Goal: Task Accomplishment & Management: Use online tool/utility

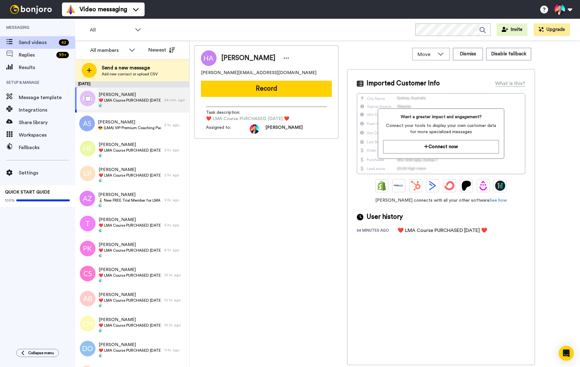
click at [84, 98] on div at bounding box center [86, 99] width 23 height 22
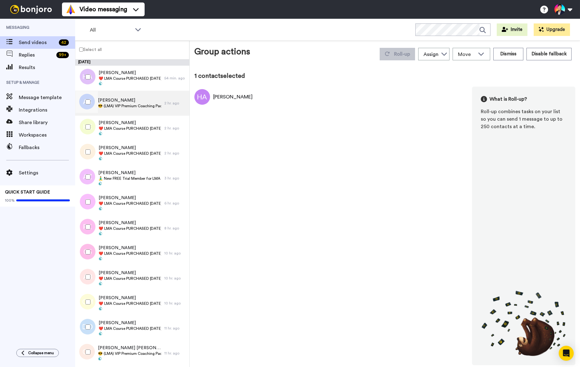
click at [125, 107] on span "😎 (LMA) VIP Premium Coaching Package Purchased 😎" at bounding box center [129, 106] width 63 height 5
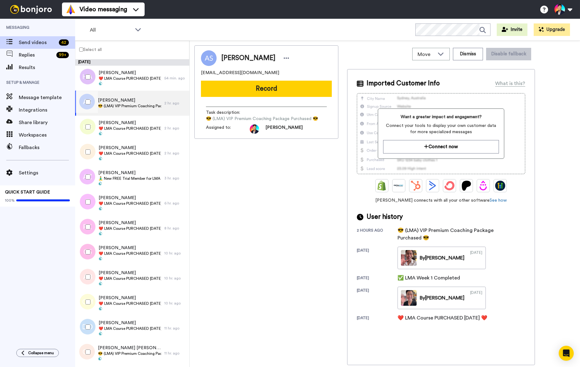
click at [120, 109] on div "[PERSON_NAME] 😎 (LMA) VIP Premium Coaching Package Purchased 😎" at bounding box center [129, 103] width 63 height 12
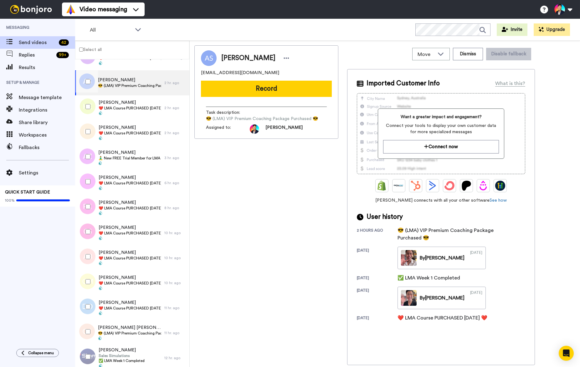
click at [120, 109] on span "❤️️ LMA Course PURCHASED [DATE] ❤️️" at bounding box center [130, 108] width 63 height 5
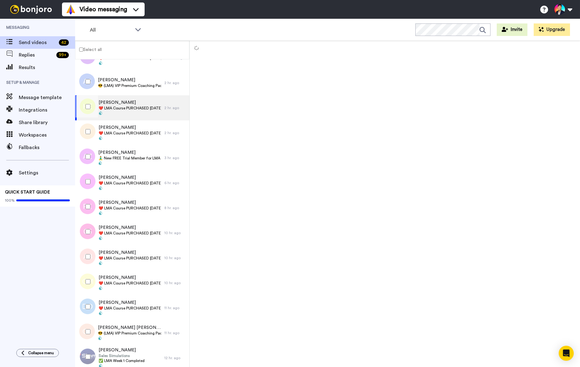
click at [91, 111] on div at bounding box center [86, 107] width 23 height 22
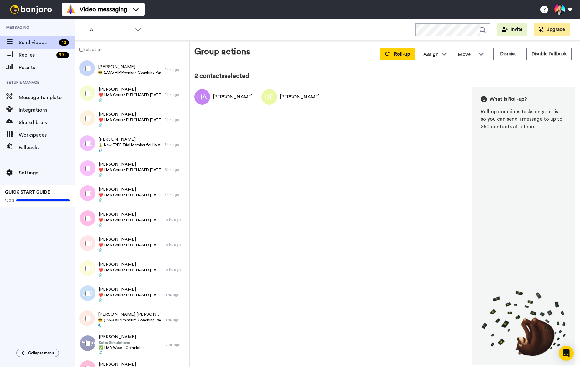
click at [91, 111] on div at bounding box center [86, 119] width 23 height 22
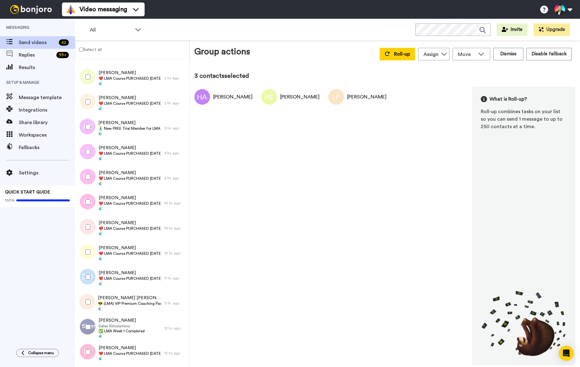
click at [91, 111] on div at bounding box center [86, 102] width 23 height 22
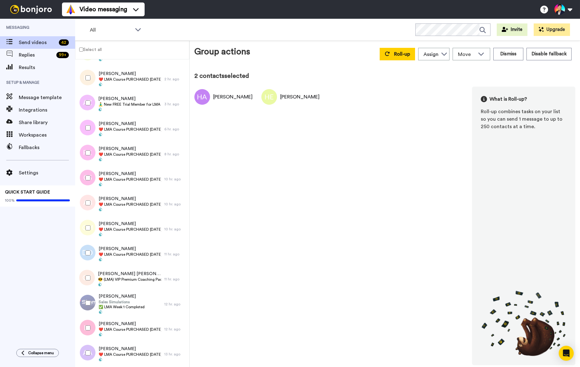
click at [91, 111] on div at bounding box center [86, 103] width 23 height 22
click at [90, 87] on div at bounding box center [86, 78] width 23 height 22
click at [90, 141] on div at bounding box center [86, 129] width 19 height 25
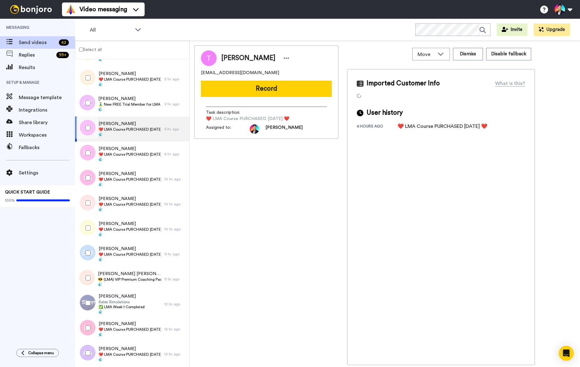
click at [89, 149] on div at bounding box center [86, 153] width 23 height 22
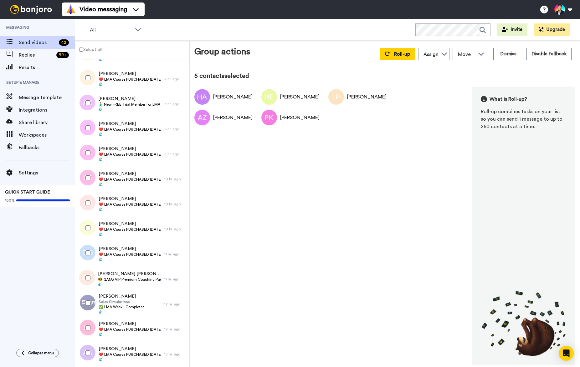
click at [89, 132] on div at bounding box center [86, 128] width 23 height 22
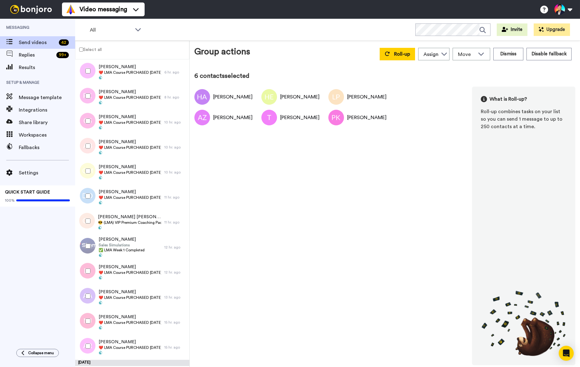
click at [89, 132] on div at bounding box center [86, 121] width 23 height 22
click at [88, 139] on div at bounding box center [86, 146] width 23 height 22
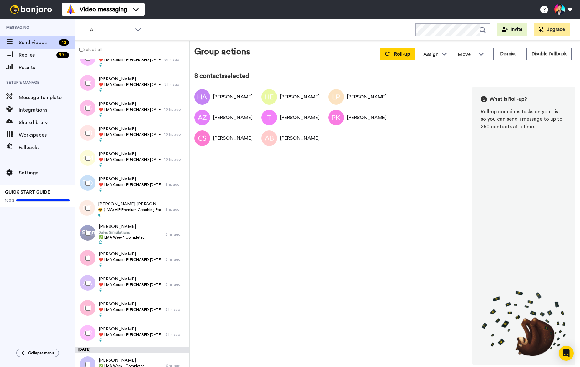
scroll to position [156, 0]
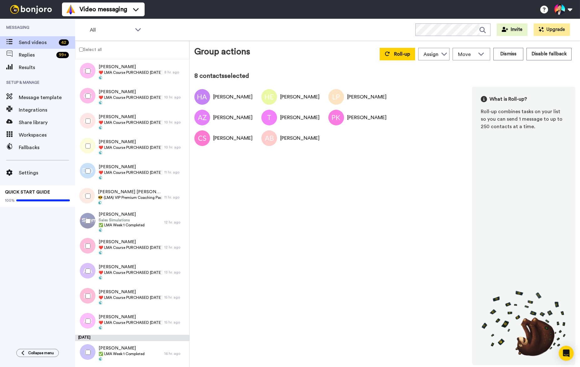
click at [88, 139] on div at bounding box center [86, 146] width 23 height 22
click at [116, 185] on div "[PERSON_NAME] [PERSON_NAME] 😎 (LMA) VIP Premium Coaching Package Purchased 😎" at bounding box center [119, 197] width 89 height 25
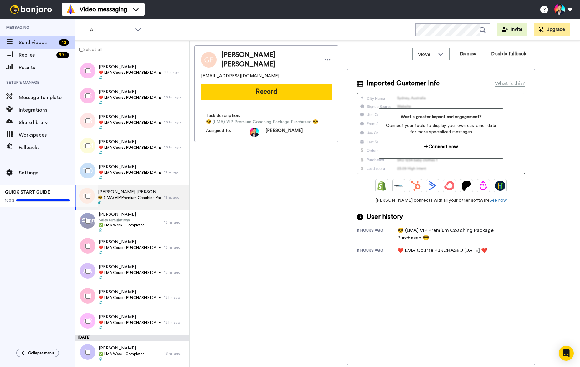
click at [90, 190] on div at bounding box center [86, 196] width 23 height 22
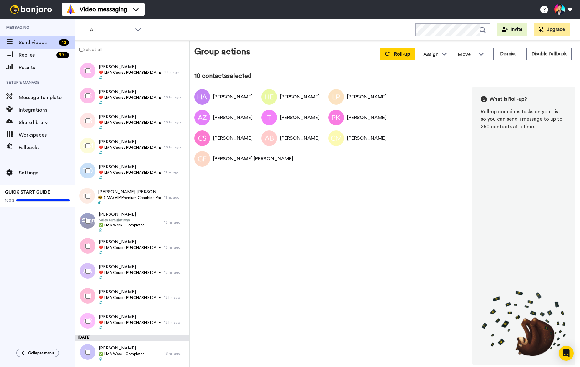
click at [90, 176] on div at bounding box center [86, 171] width 23 height 22
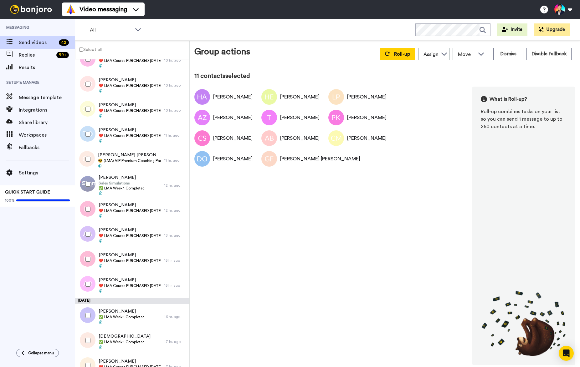
scroll to position [231, 0]
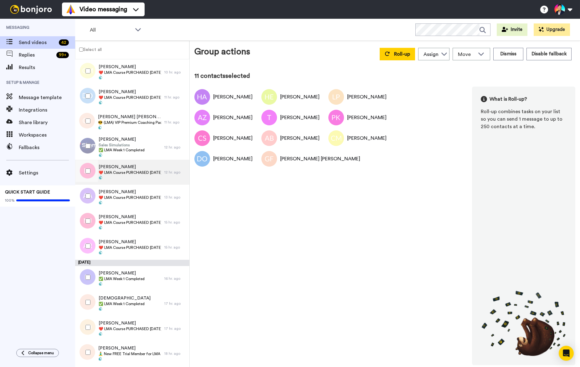
click at [118, 165] on span "[PERSON_NAME]" at bounding box center [130, 167] width 63 height 6
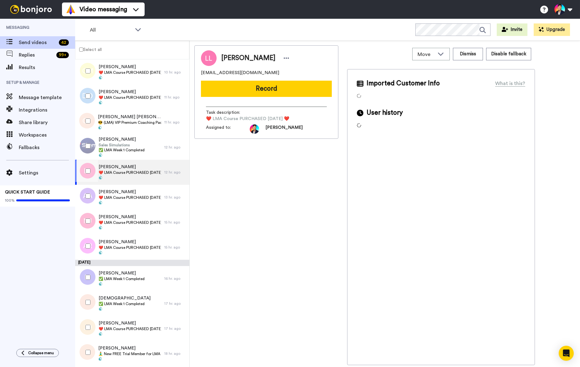
click at [93, 169] on div at bounding box center [86, 171] width 23 height 22
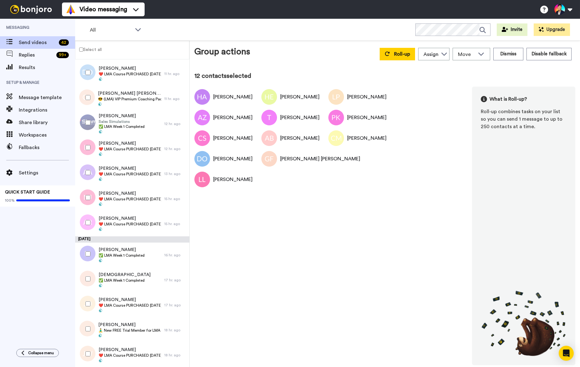
click at [93, 169] on div at bounding box center [86, 173] width 23 height 22
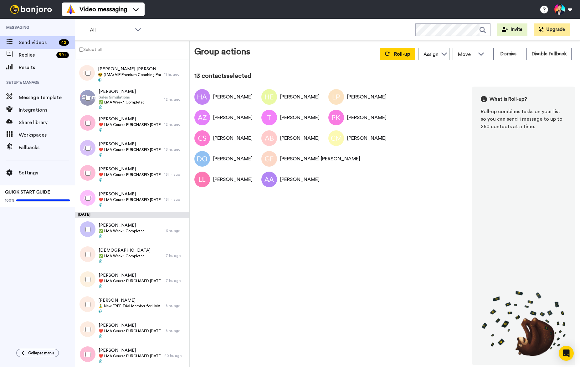
click at [93, 169] on div at bounding box center [86, 173] width 23 height 22
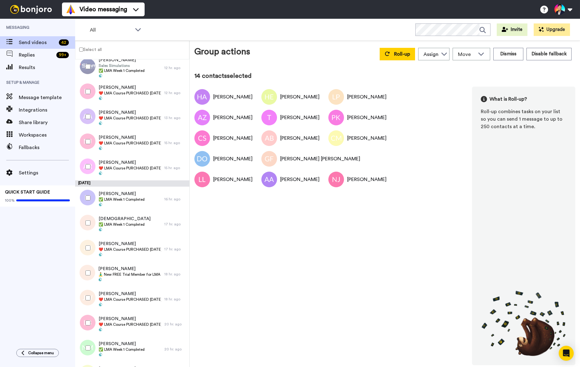
click at [93, 169] on div at bounding box center [86, 167] width 23 height 22
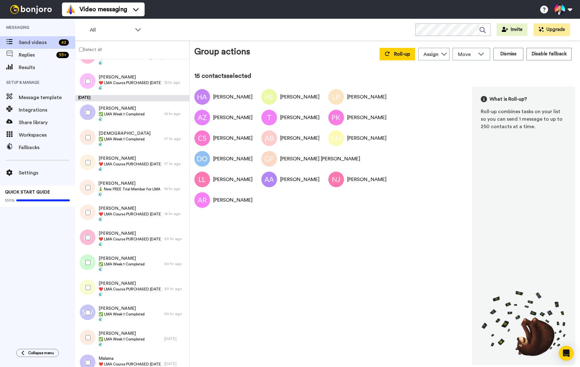
click at [93, 169] on div at bounding box center [86, 163] width 23 height 22
click at [90, 185] on div at bounding box center [86, 188] width 23 height 22
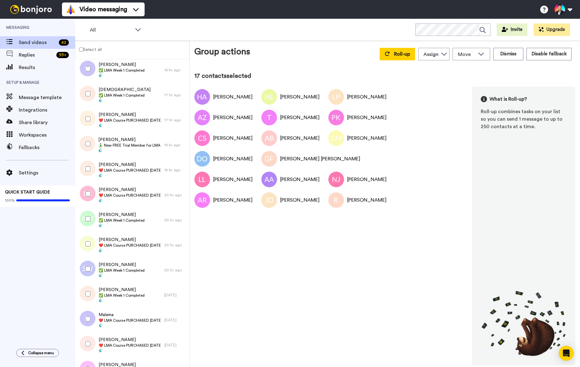
click at [90, 185] on div at bounding box center [86, 194] width 23 height 22
click at [90, 177] on div at bounding box center [86, 169] width 23 height 22
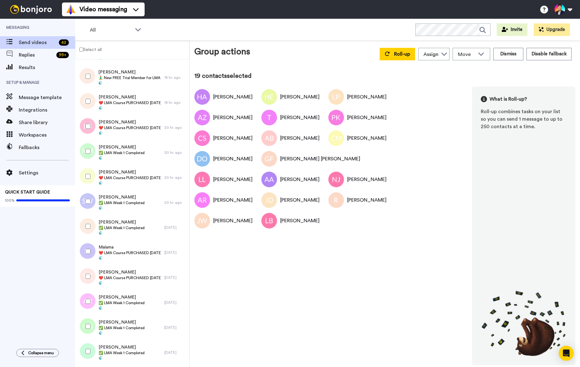
click at [90, 171] on div at bounding box center [86, 177] width 23 height 22
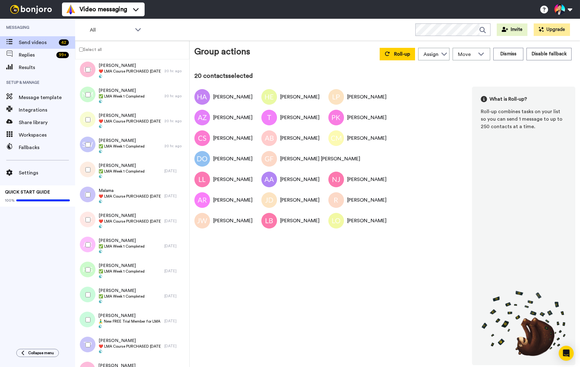
click at [87, 209] on div at bounding box center [86, 220] width 23 height 22
click at [88, 192] on div at bounding box center [86, 195] width 23 height 22
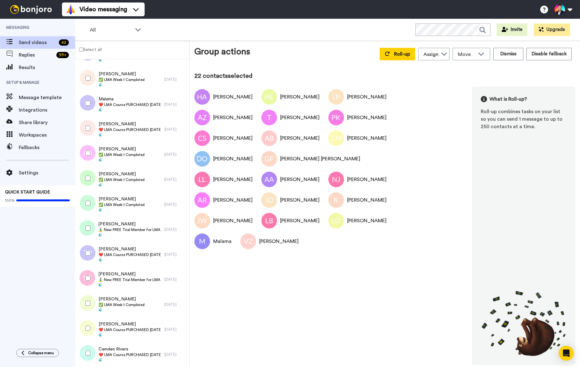
scroll to position [677, 0]
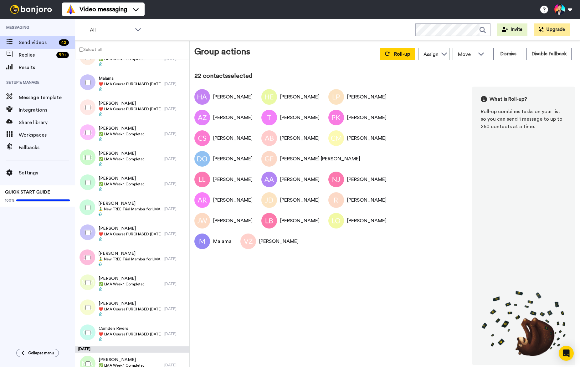
click at [88, 210] on div at bounding box center [86, 208] width 23 height 22
click at [88, 220] on div at bounding box center [85, 209] width 19 height 25
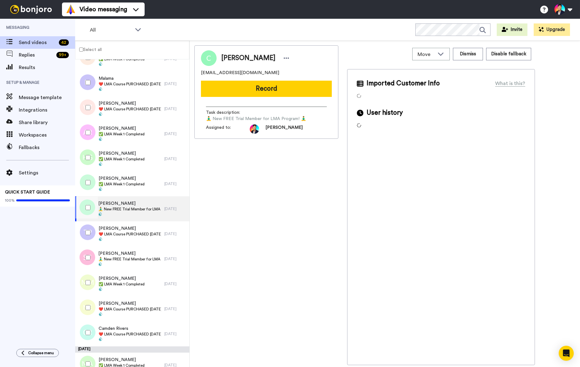
click at [87, 253] on div at bounding box center [86, 258] width 23 height 22
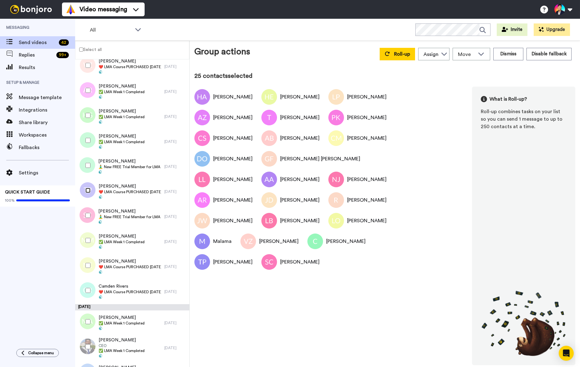
scroll to position [762, 0]
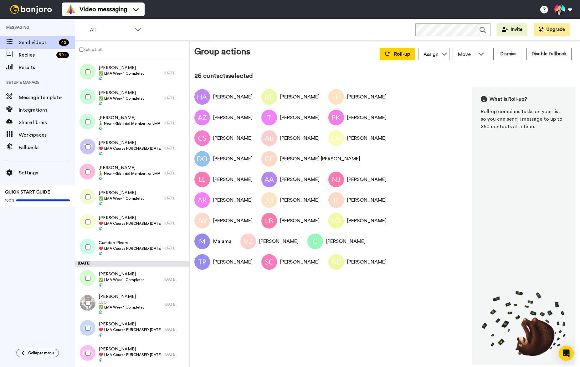
click at [87, 238] on div at bounding box center [86, 247] width 23 height 22
click at [87, 333] on div at bounding box center [86, 329] width 23 height 22
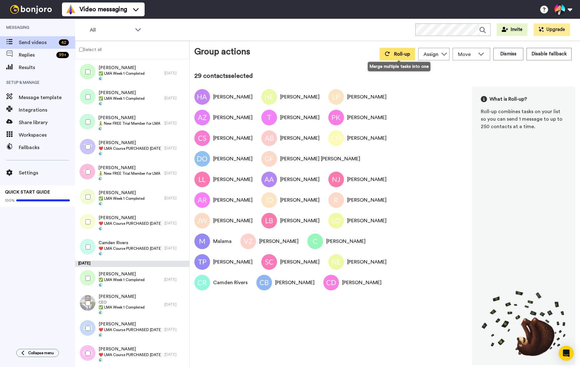
click at [395, 48] on button "Roll-up" at bounding box center [397, 54] width 35 height 13
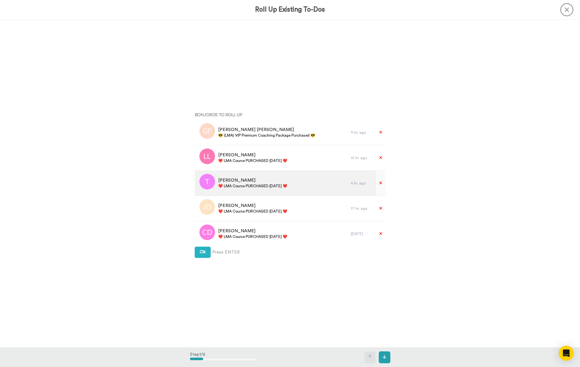
click at [239, 187] on span "❤️️ LMA Course PURCHASED [DATE] ❤️️" at bounding box center [252, 186] width 69 height 5
copy div "❤️️ LMA Course PURCHASED [DATE] ❤️️"
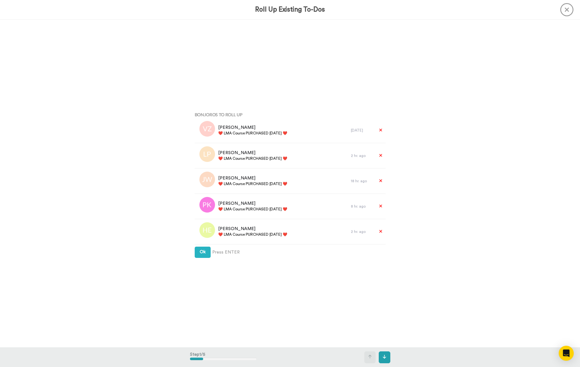
scroll to position [610, 0]
click at [205, 249] on button "Ok" at bounding box center [203, 252] width 16 height 11
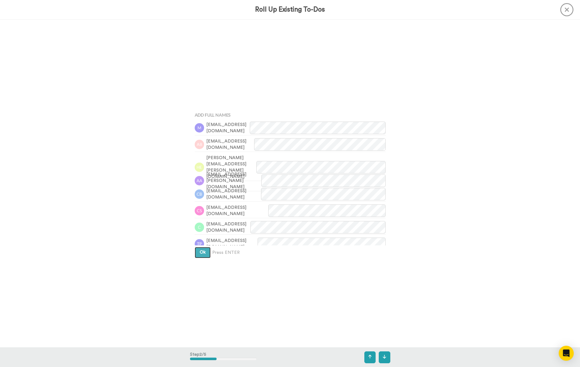
click at [205, 249] on button "Ok" at bounding box center [203, 252] width 16 height 11
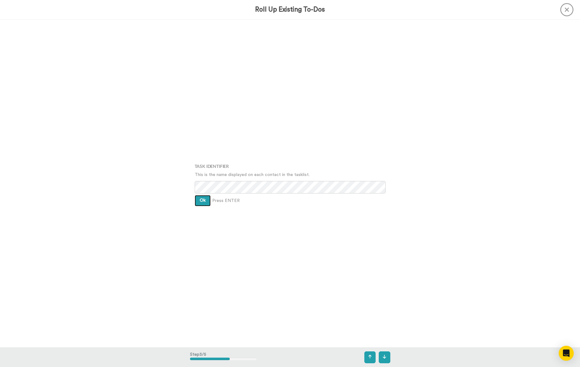
click at [202, 202] on span "Ok" at bounding box center [203, 200] width 6 height 4
click at [202, 202] on div "Assign It To [PERSON_NAME] Ok Press ENTER" at bounding box center [290, 184] width 200 height 184
click at [202, 199] on button "Ok" at bounding box center [203, 196] width 16 height 11
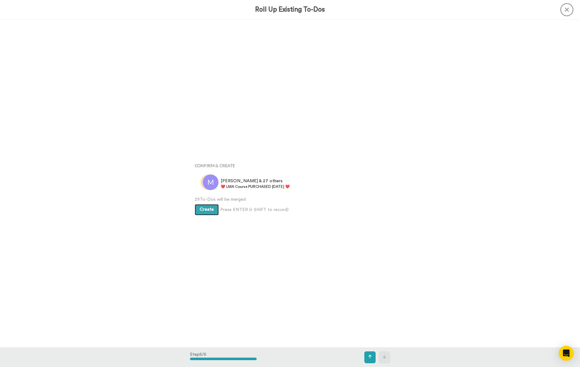
scroll to position [1313, 0]
click at [203, 207] on span "Create" at bounding box center [207, 205] width 14 height 4
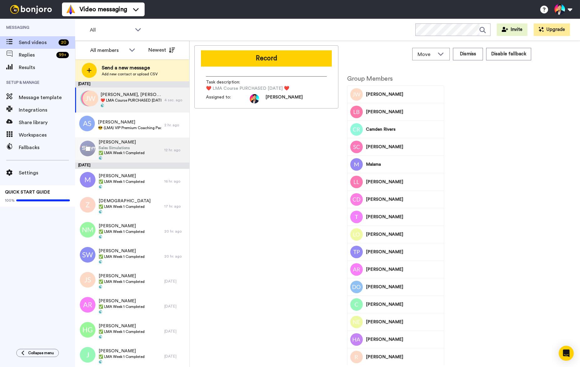
click at [141, 152] on span "✅ LMA Week 1 Completed" at bounding box center [122, 153] width 46 height 5
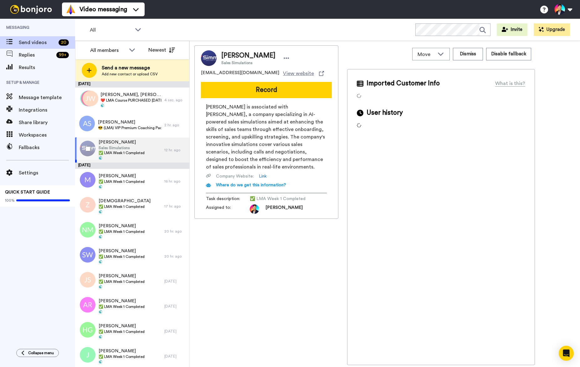
click at [84, 152] on div at bounding box center [86, 149] width 23 height 22
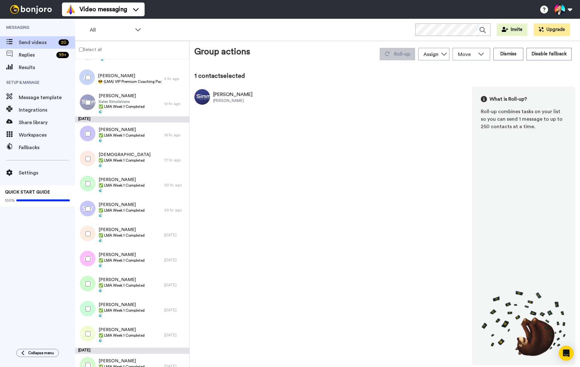
click at [84, 152] on div at bounding box center [86, 159] width 23 height 22
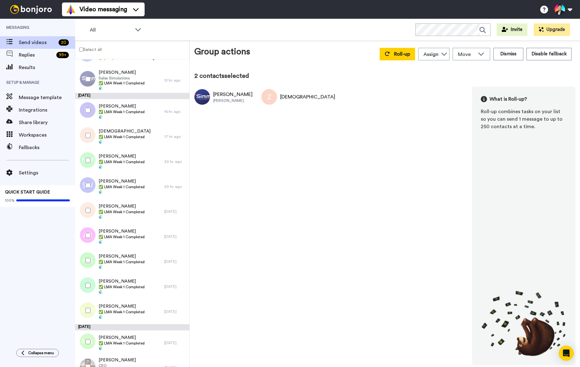
click at [84, 152] on div at bounding box center [86, 161] width 23 height 22
click at [83, 114] on div at bounding box center [86, 111] width 23 height 22
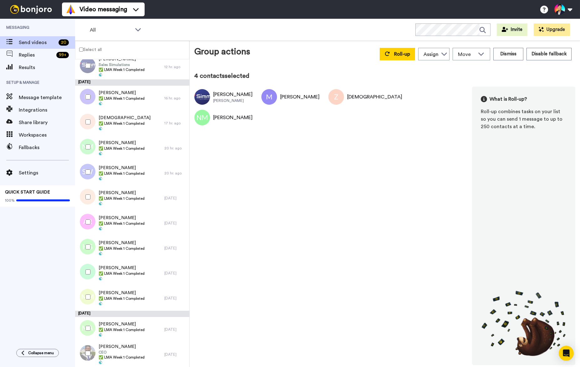
click at [89, 179] on div at bounding box center [86, 172] width 23 height 22
click at [89, 193] on div at bounding box center [86, 197] width 23 height 22
click at [87, 254] on div at bounding box center [86, 247] width 23 height 22
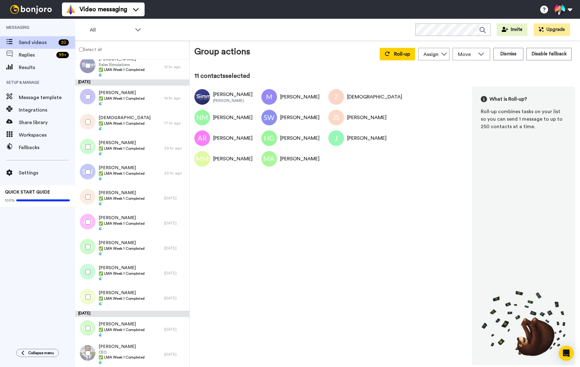
click at [87, 349] on div at bounding box center [86, 354] width 23 height 22
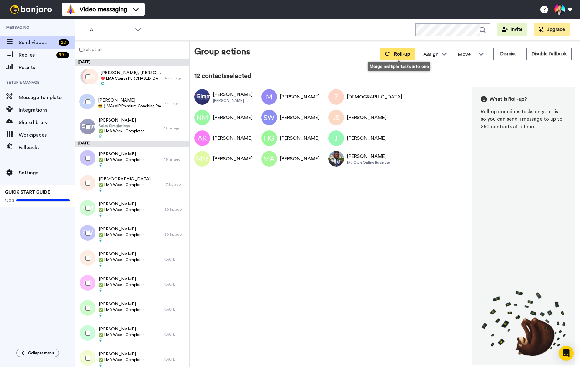
click at [405, 49] on button "Roll-up" at bounding box center [397, 54] width 35 height 13
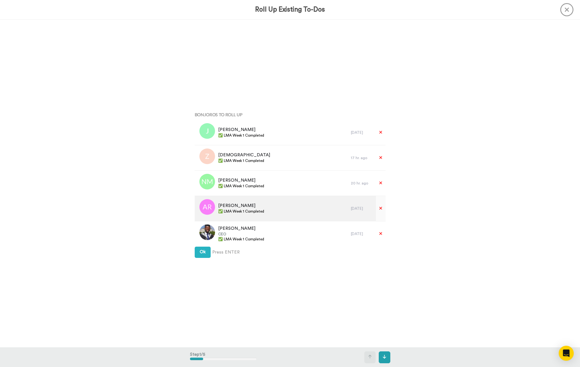
click at [236, 212] on span "✅ LMA Week 1 Completed" at bounding box center [241, 211] width 46 height 5
copy div "✅ LMA Week 1 Completed"
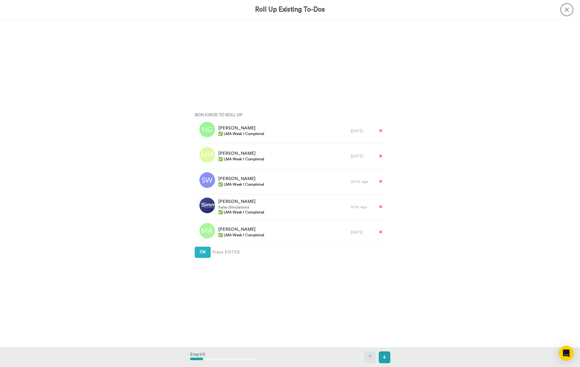
click at [211, 254] on div "Ok Press ENTER" at bounding box center [290, 252] width 191 height 11
click at [193, 256] on div "Bonjoros To Roll Up Jolanta ✅ LMA Week 1 Completed 1 day ago Zulema ✅ LMA Week …" at bounding box center [290, 184] width 200 height 184
click at [195, 255] on button "Ok" at bounding box center [203, 252] width 16 height 11
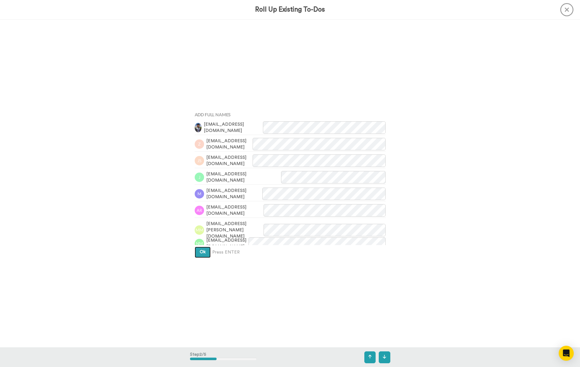
click at [195, 255] on button "Ok" at bounding box center [203, 252] width 16 height 11
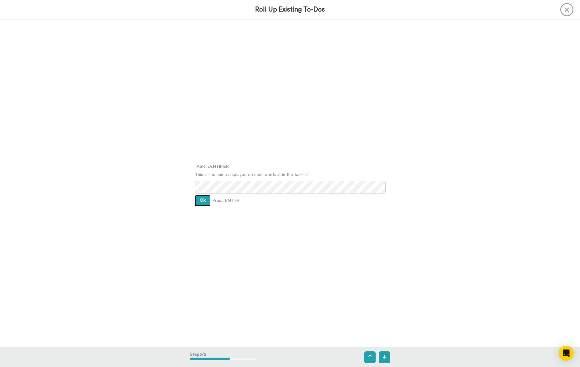
click at [203, 203] on button "Ok" at bounding box center [203, 200] width 16 height 11
click at [203, 204] on div "Assign It To [PERSON_NAME] Ok Press ENTER" at bounding box center [290, 184] width 200 height 184
click at [202, 200] on button "Ok" at bounding box center [203, 196] width 16 height 11
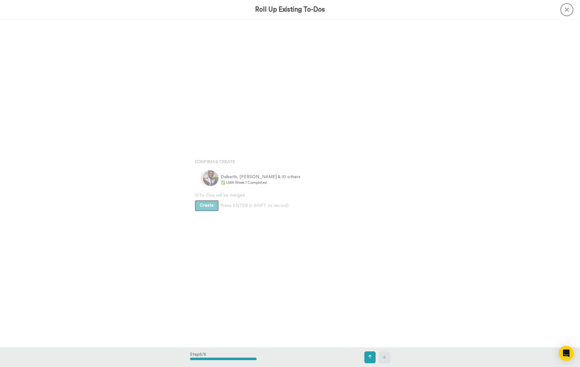
click at [208, 208] on span "Create" at bounding box center [207, 205] width 14 height 4
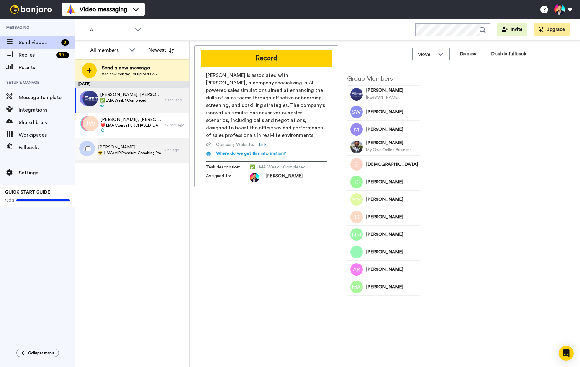
click at [144, 145] on span "[PERSON_NAME]" at bounding box center [129, 147] width 63 height 6
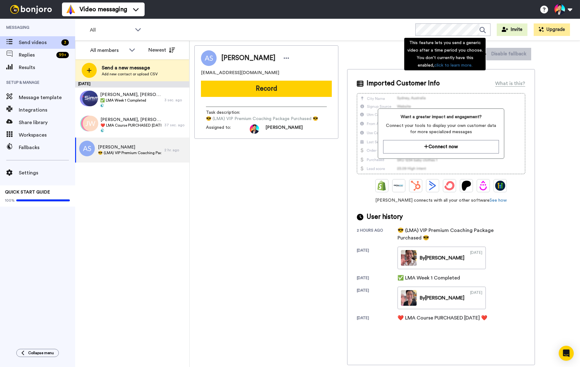
click at [470, 50] on div "This feature lets you send a generic video after a time period you choose. You …" at bounding box center [444, 54] width 81 height 33
click at [469, 66] on link "click to learn more." at bounding box center [453, 65] width 38 height 4
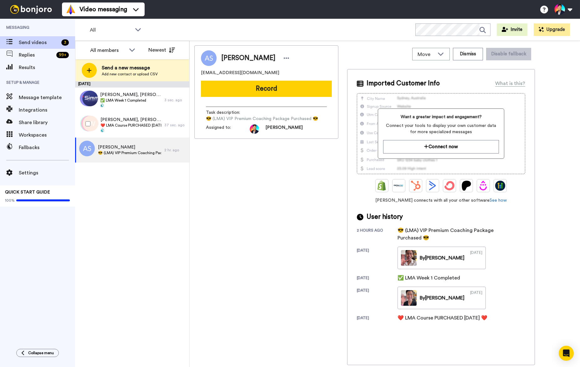
click at [134, 152] on span "😎 (LMA) VIP Premium Coaching Package Purchased 😎" at bounding box center [129, 153] width 63 height 5
click at [461, 57] on button "Dismiss" at bounding box center [468, 54] width 30 height 13
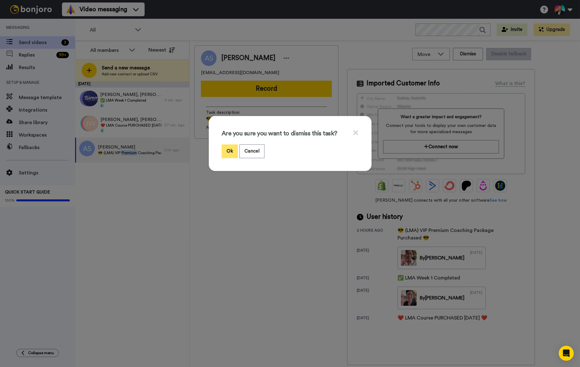
click at [235, 151] on button "Ok" at bounding box center [230, 151] width 16 height 13
